Goal: Find contact information: Find contact information

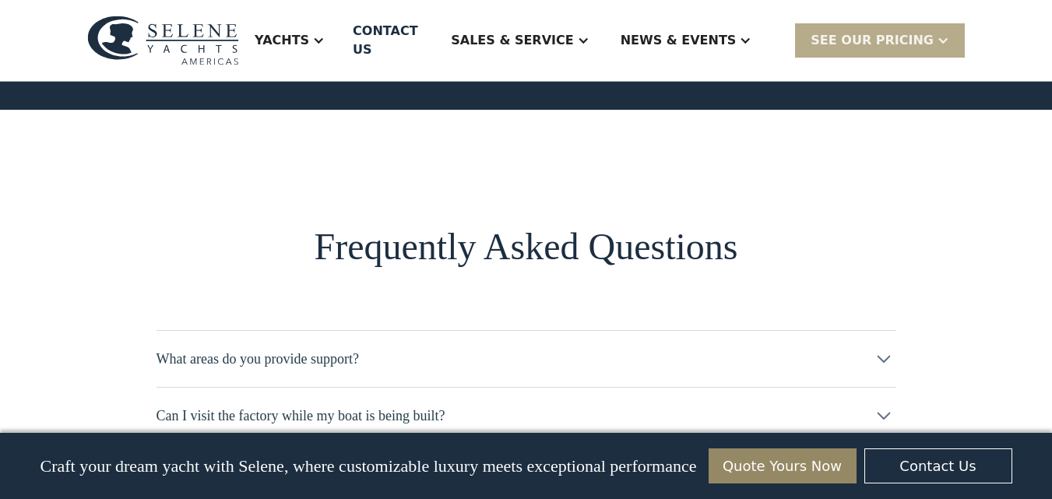
scroll to position [8721, 0]
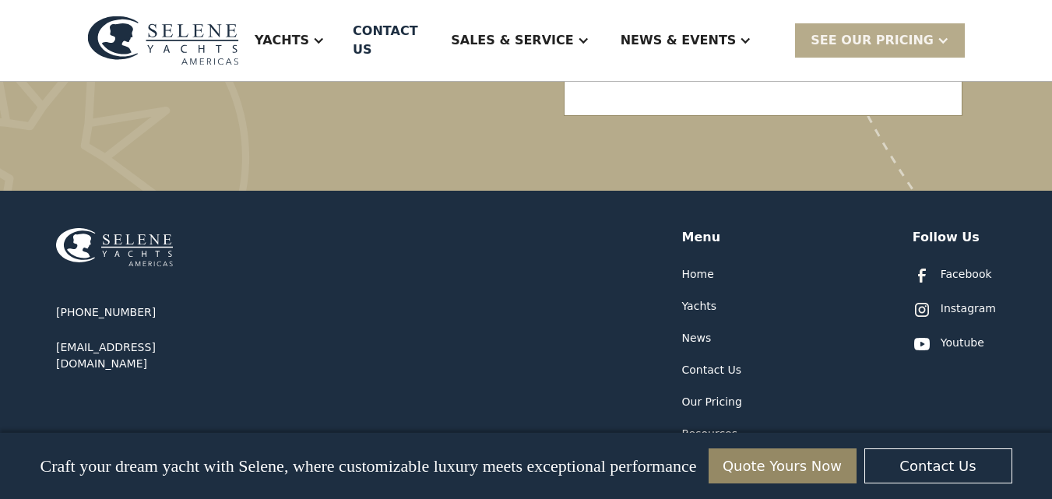
drag, startPoint x: 1056, startPoint y: 113, endPoint x: 1063, endPoint y: 529, distance: 416.6
click at [706, 362] on div "Contact Us" at bounding box center [711, 370] width 59 height 16
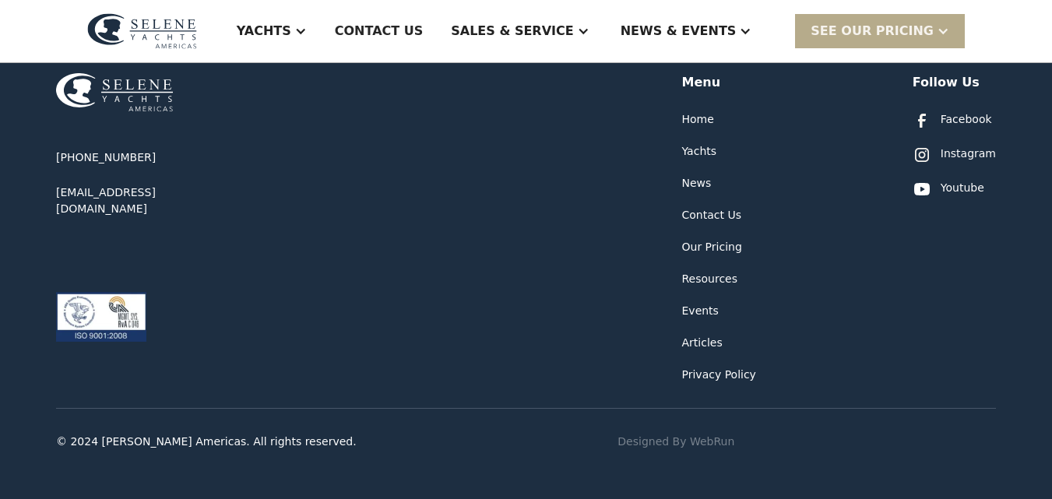
scroll to position [899, 0]
drag, startPoint x: 212, startPoint y: 201, endPoint x: 43, endPoint y: 193, distance: 169.1
click at [43, 193] on div "+1 877-689-3979 info@seleneamericas.com Menu Home Yachts News Contact Us Our Pr…" at bounding box center [526, 267] width 1052 height 464
copy div "[EMAIL_ADDRESS][DOMAIN_NAME]"
